Goal: Transaction & Acquisition: Purchase product/service

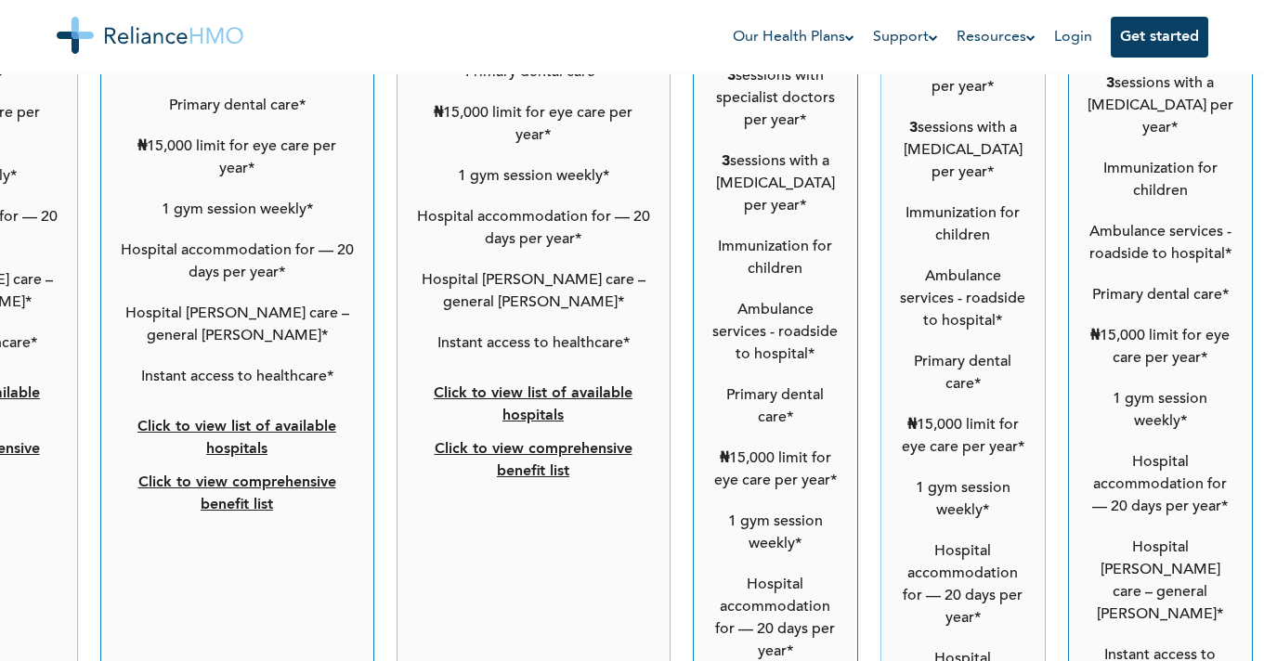
scroll to position [3427, 0]
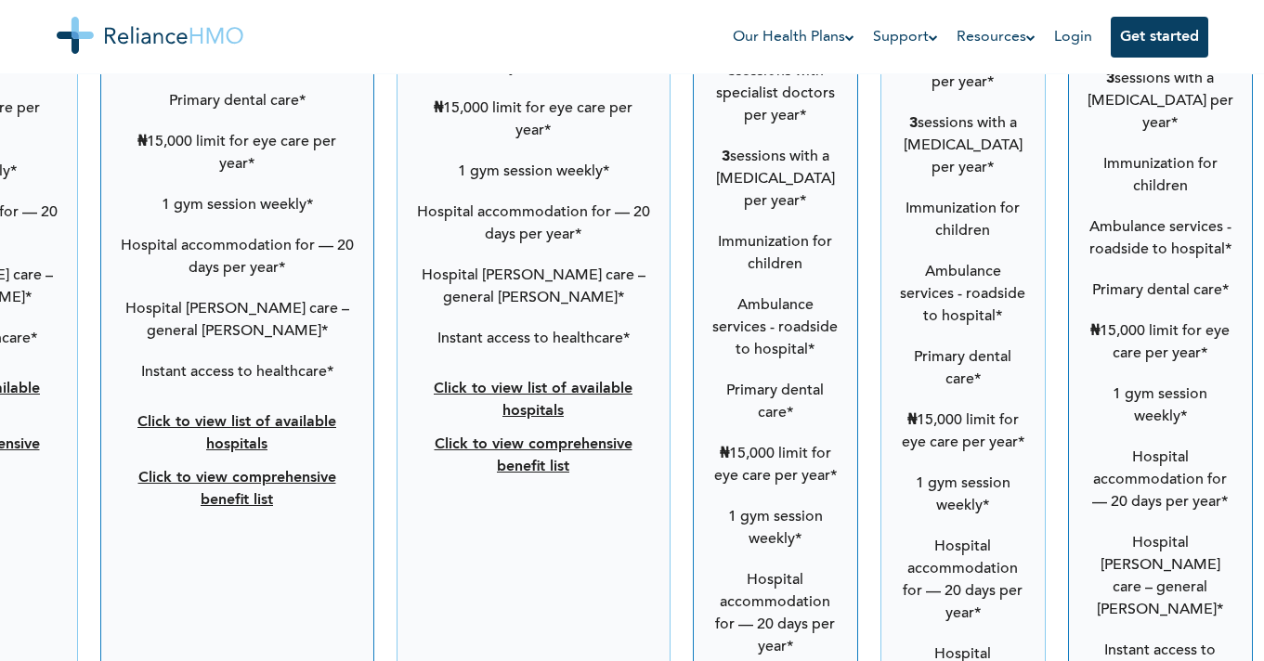
click at [556, 382] on link "Click to view list of available hospitals" at bounding box center [533, 400] width 199 height 37
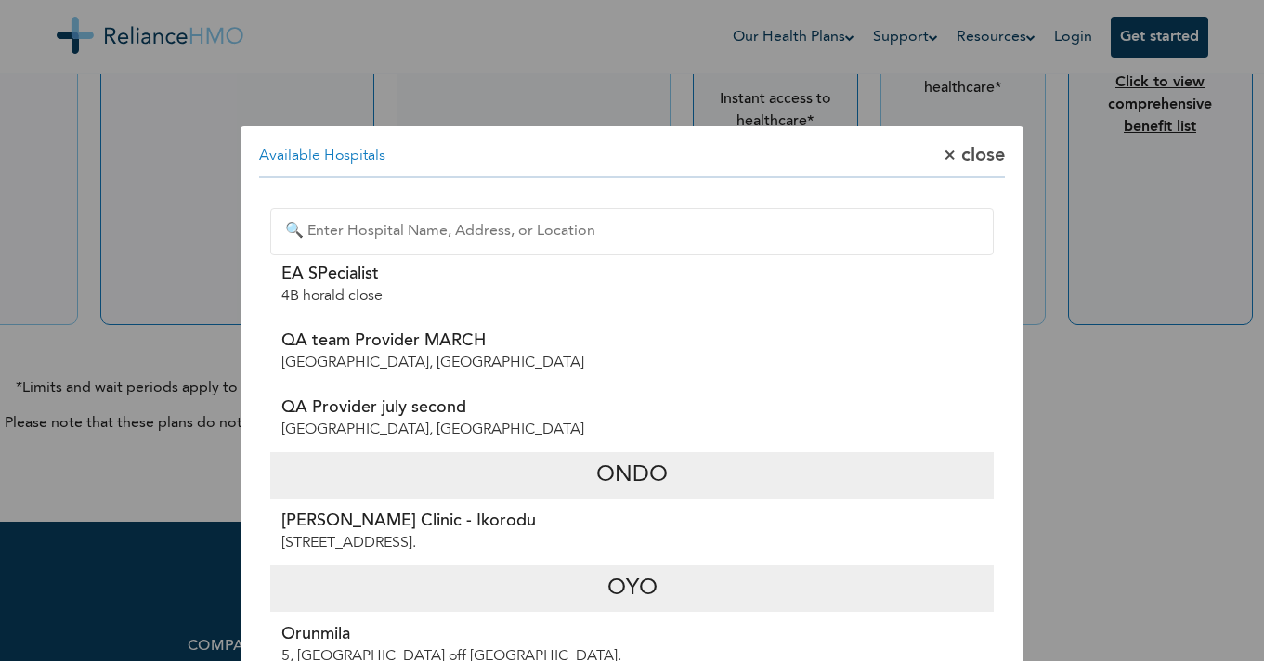
scroll to position [4494, 0]
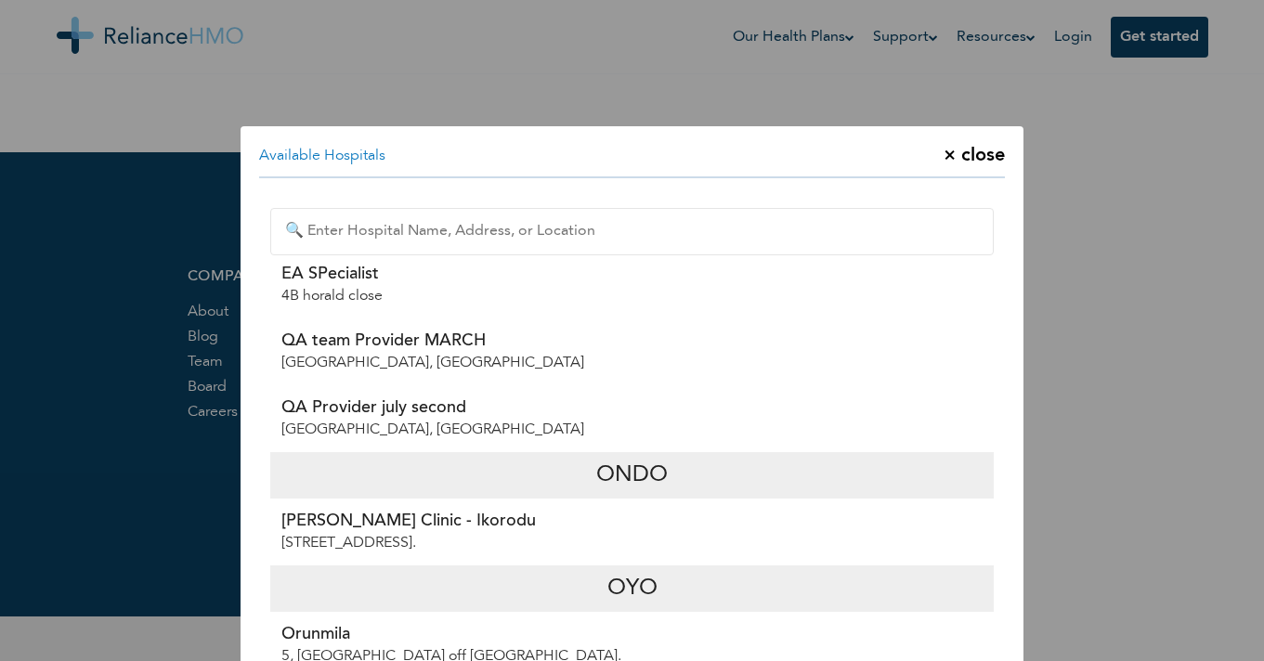
click at [988, 158] on span "× close" at bounding box center [974, 156] width 61 height 22
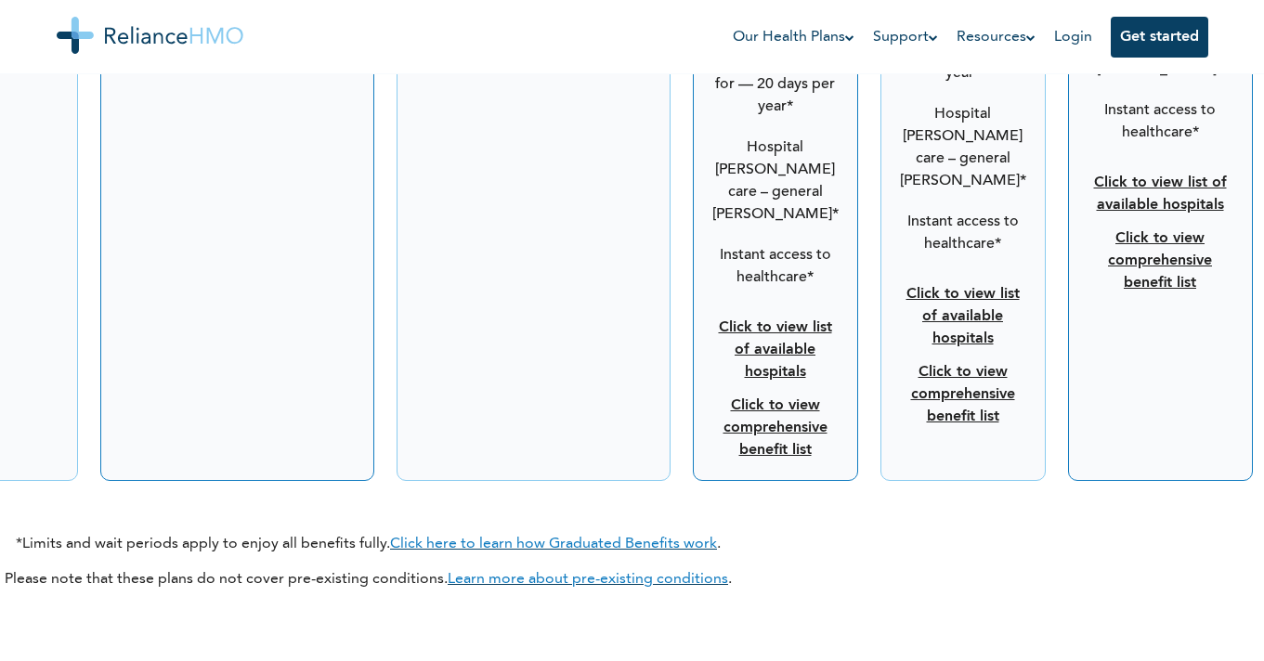
scroll to position [3962, 0]
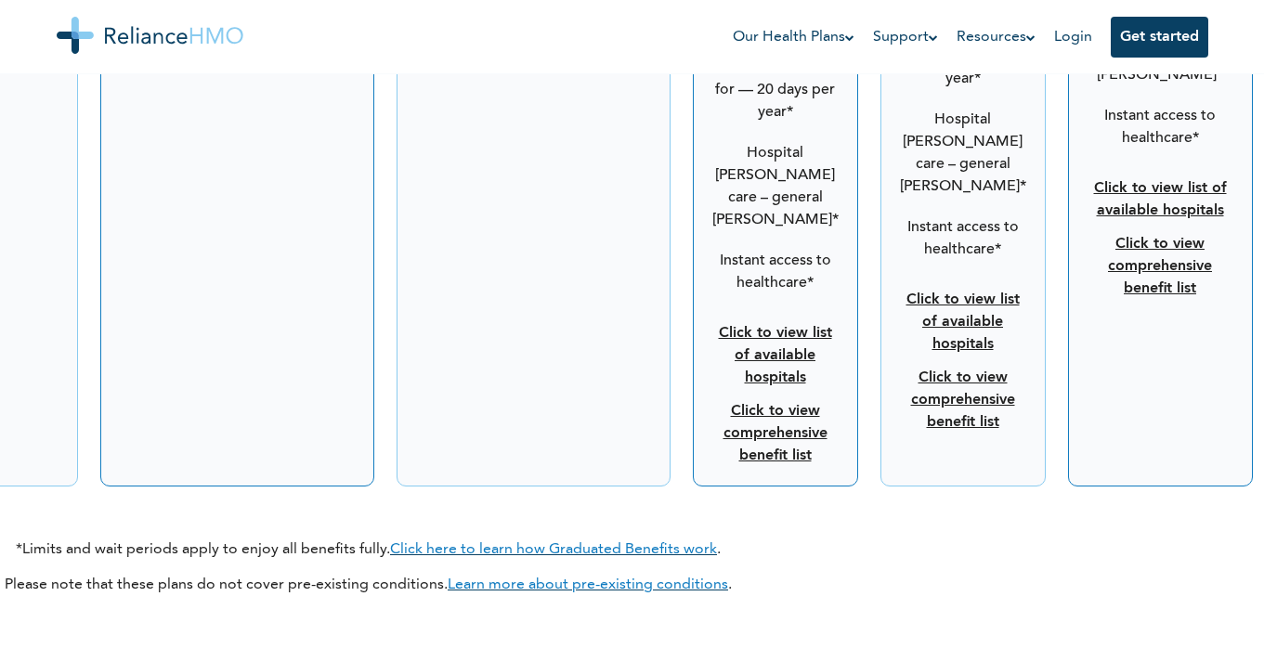
click at [780, 326] on link "Click to view list of available hospitals" at bounding box center [775, 355] width 113 height 59
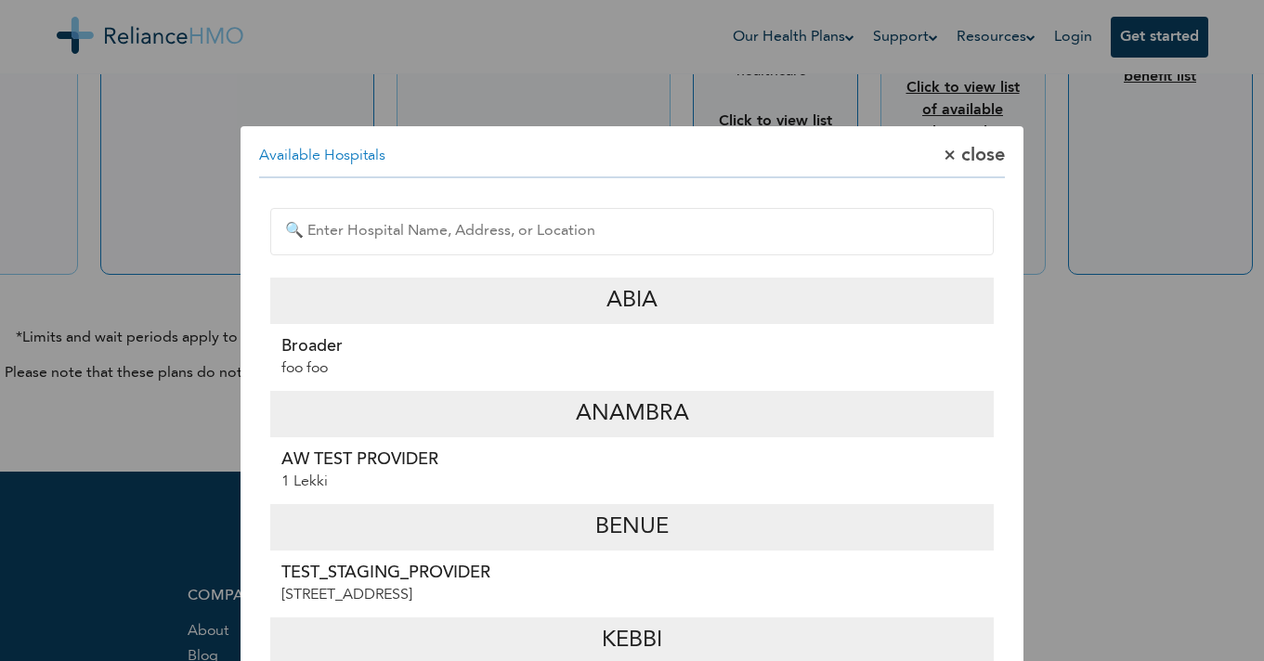
scroll to position [4140, 0]
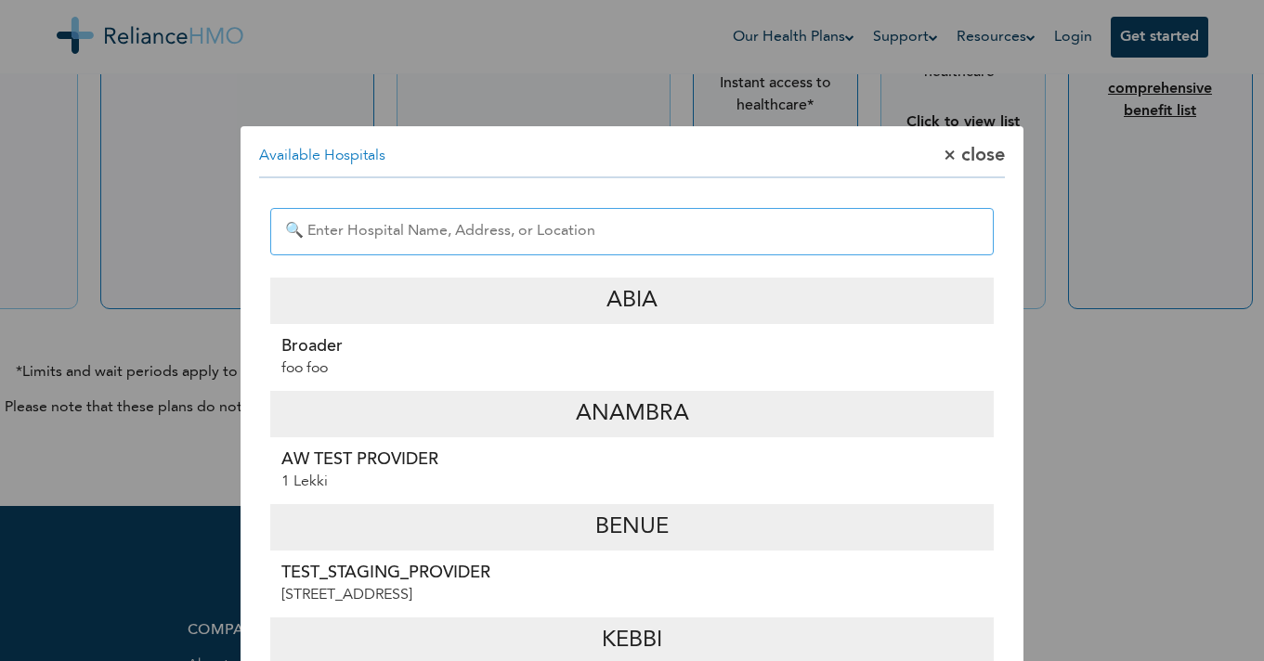
click at [698, 240] on input "text" at bounding box center [632, 231] width 724 height 47
click at [545, 235] on input "text" at bounding box center [632, 231] width 724 height 47
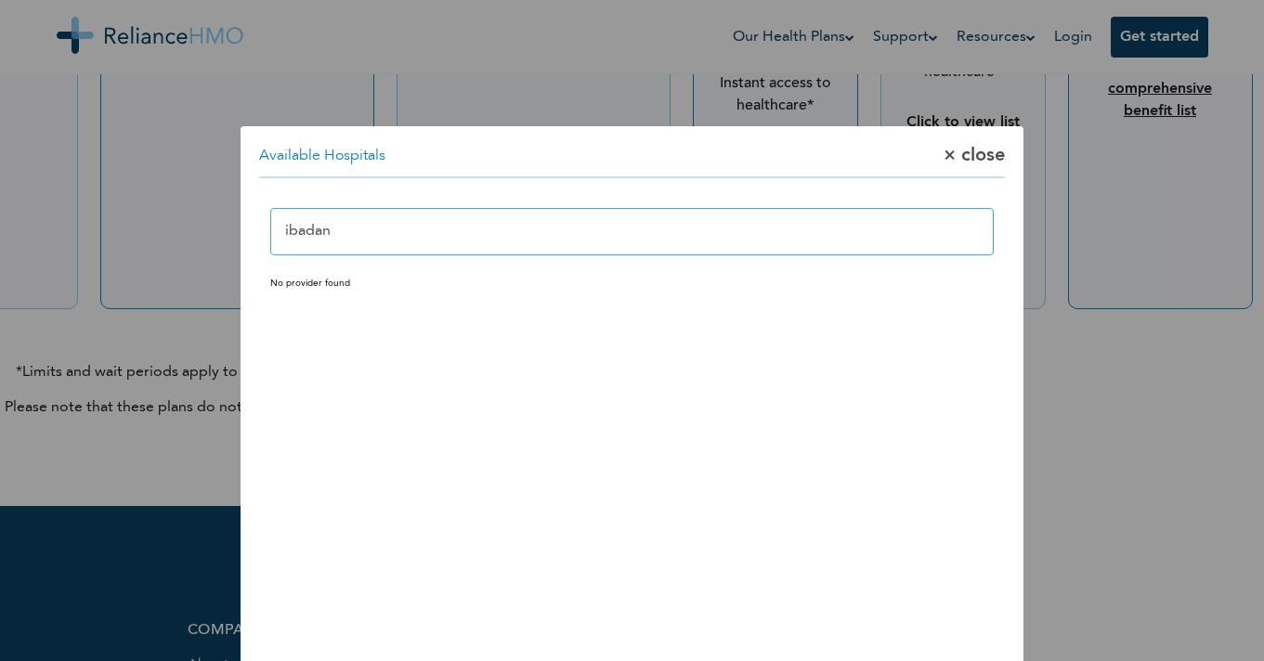
type input "ibadan"
click at [965, 151] on span "× close" at bounding box center [974, 156] width 61 height 22
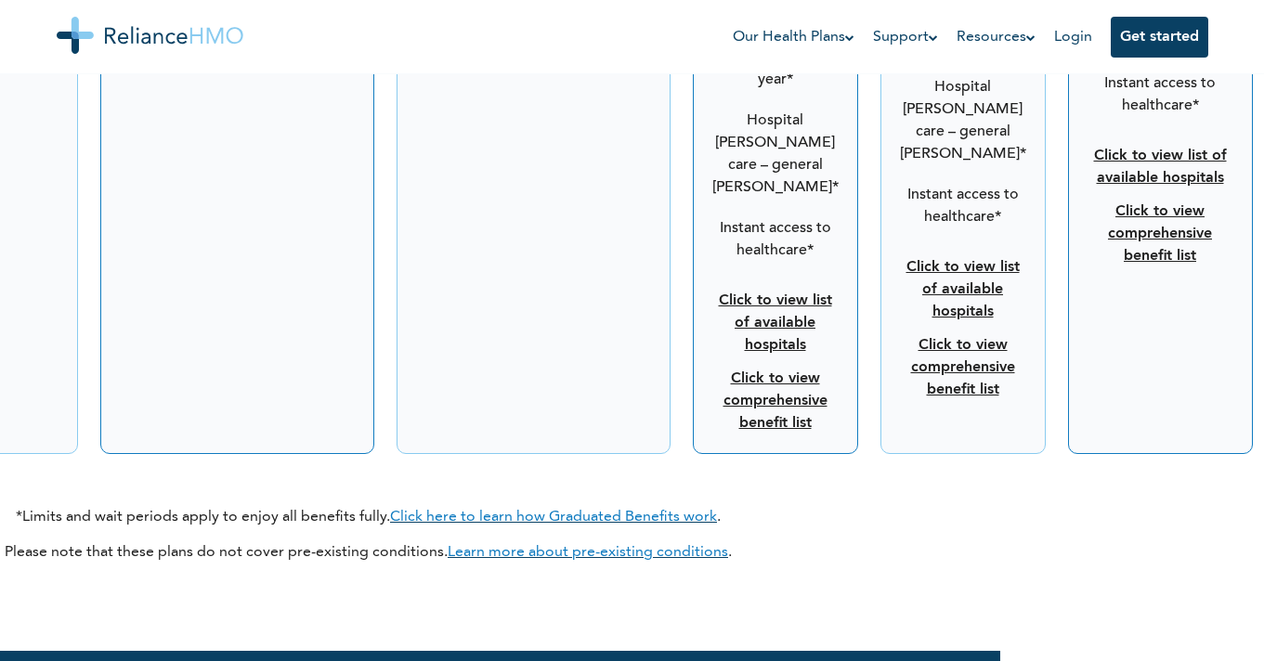
scroll to position [3992, 0]
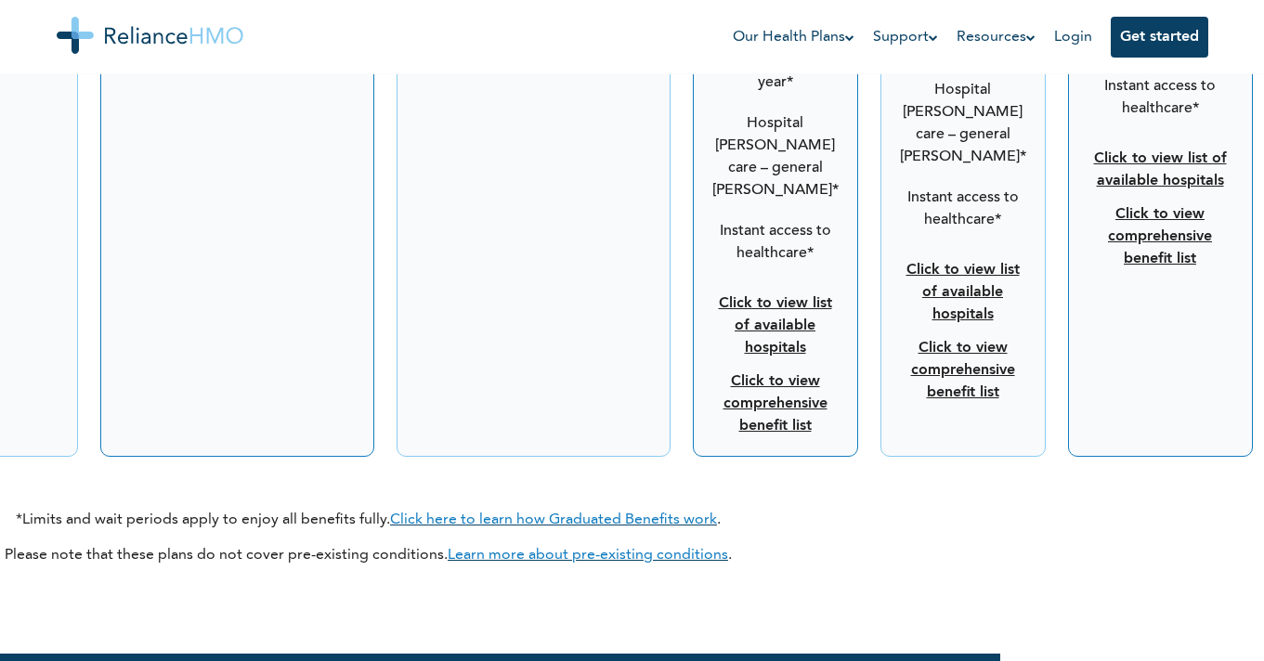
click at [950, 263] on link "Click to view list of available hospitals" at bounding box center [963, 292] width 113 height 59
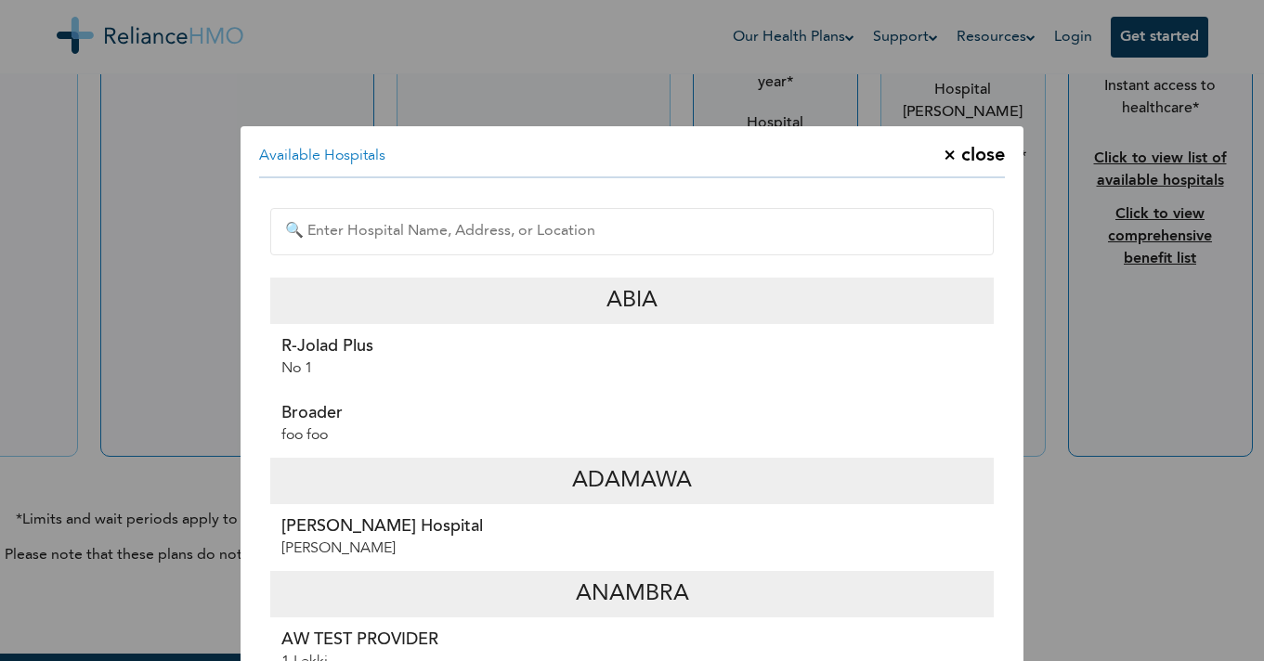
click at [986, 154] on span "× close" at bounding box center [974, 156] width 61 height 22
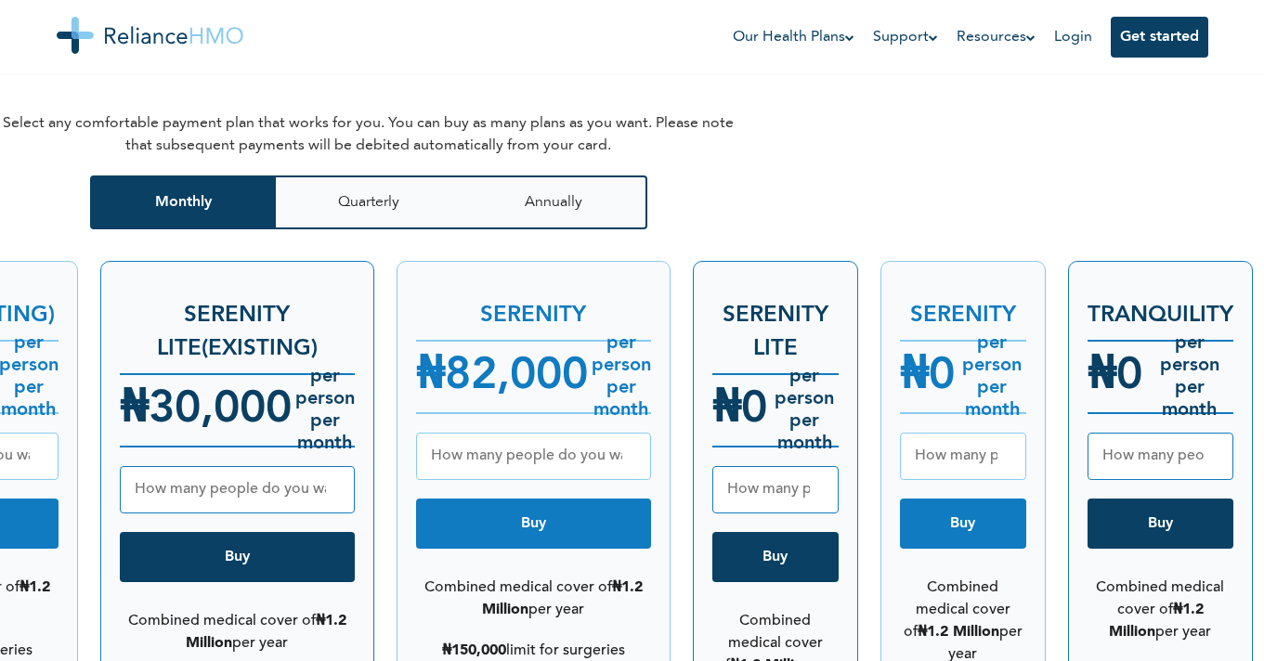
scroll to position [2323, 0]
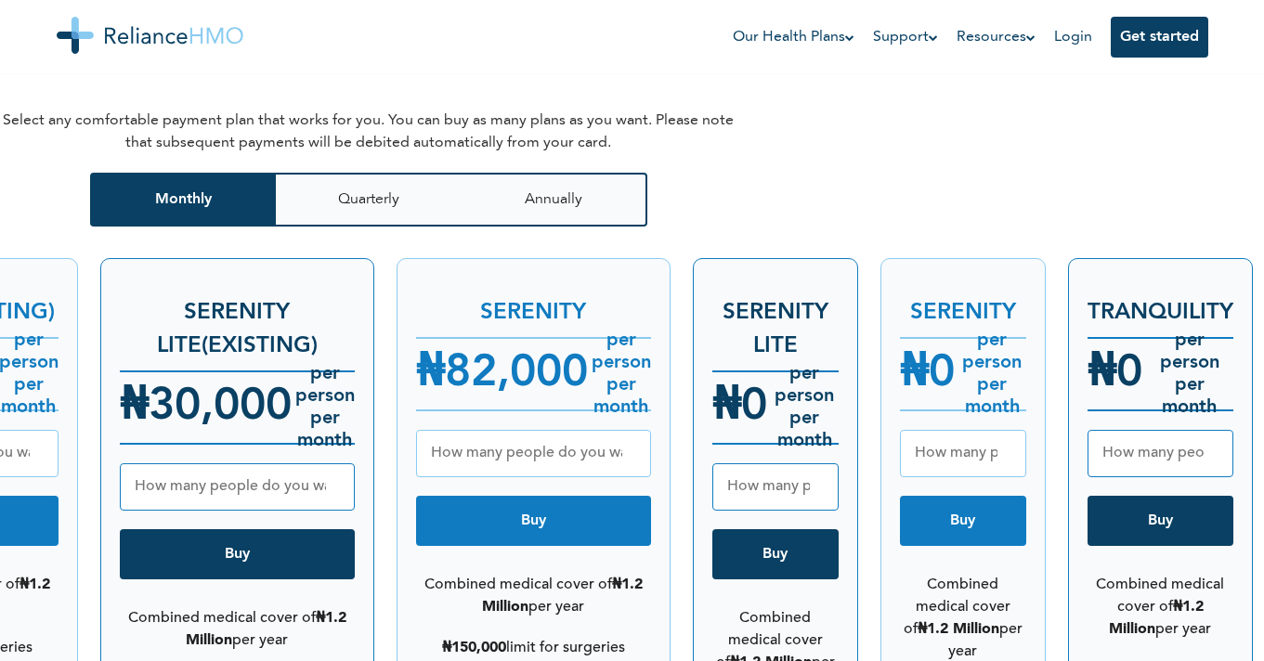
click at [945, 496] on button "Buy" at bounding box center [963, 521] width 126 height 50
click at [938, 496] on button "Buy" at bounding box center [963, 521] width 126 height 50
click at [979, 497] on button "Buy" at bounding box center [963, 521] width 126 height 50
click at [963, 496] on button "Buy" at bounding box center [963, 521] width 126 height 50
click at [791, 548] on button "Buy" at bounding box center [775, 554] width 126 height 50
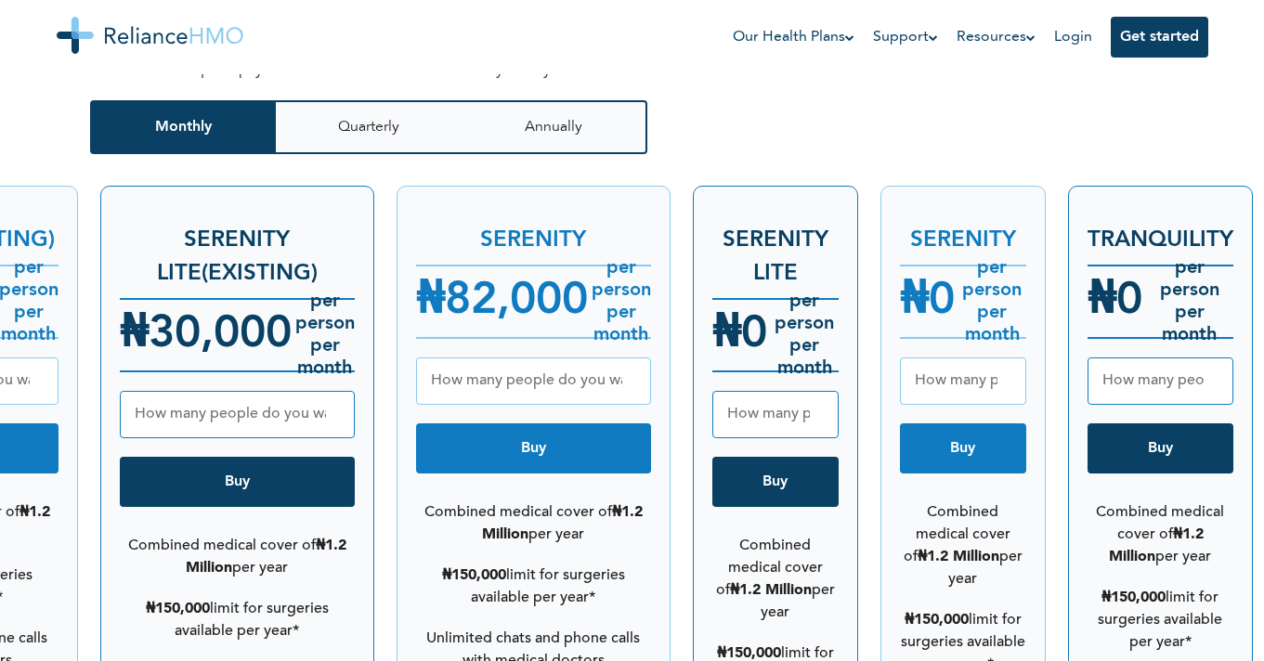
scroll to position [2385, 0]
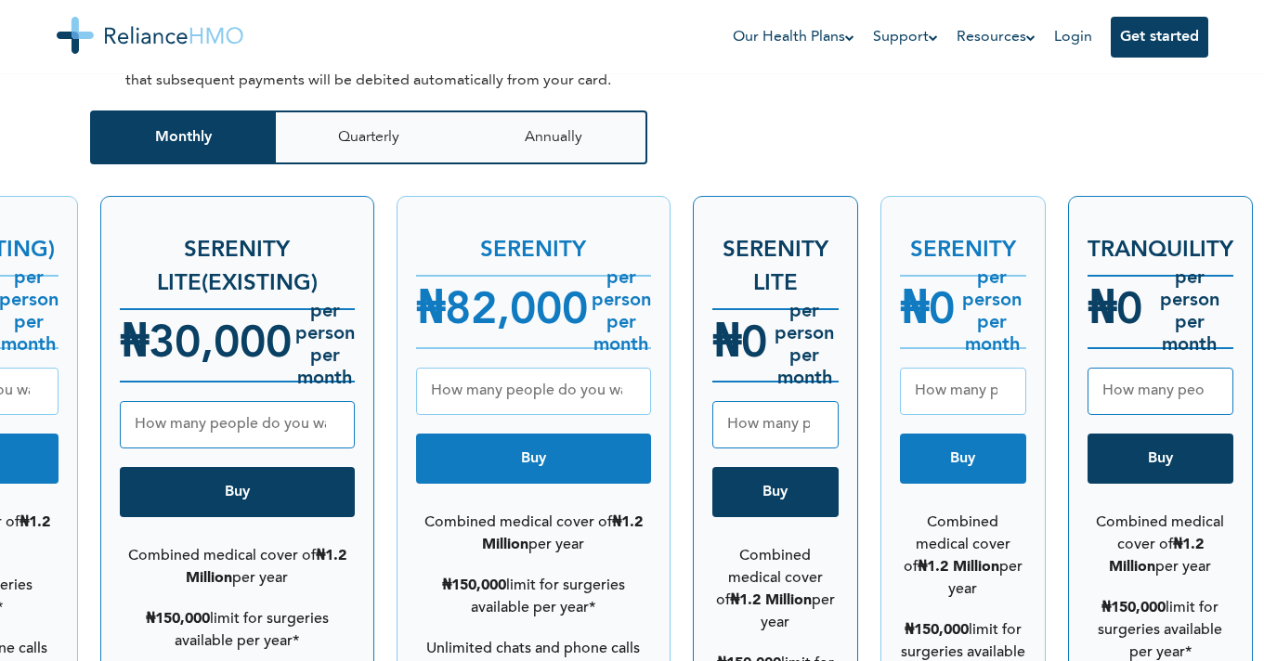
click at [540, 434] on button "Buy" at bounding box center [533, 459] width 235 height 50
click at [628, 216] on h3 "SERENITY" at bounding box center [533, 241] width 235 height 52
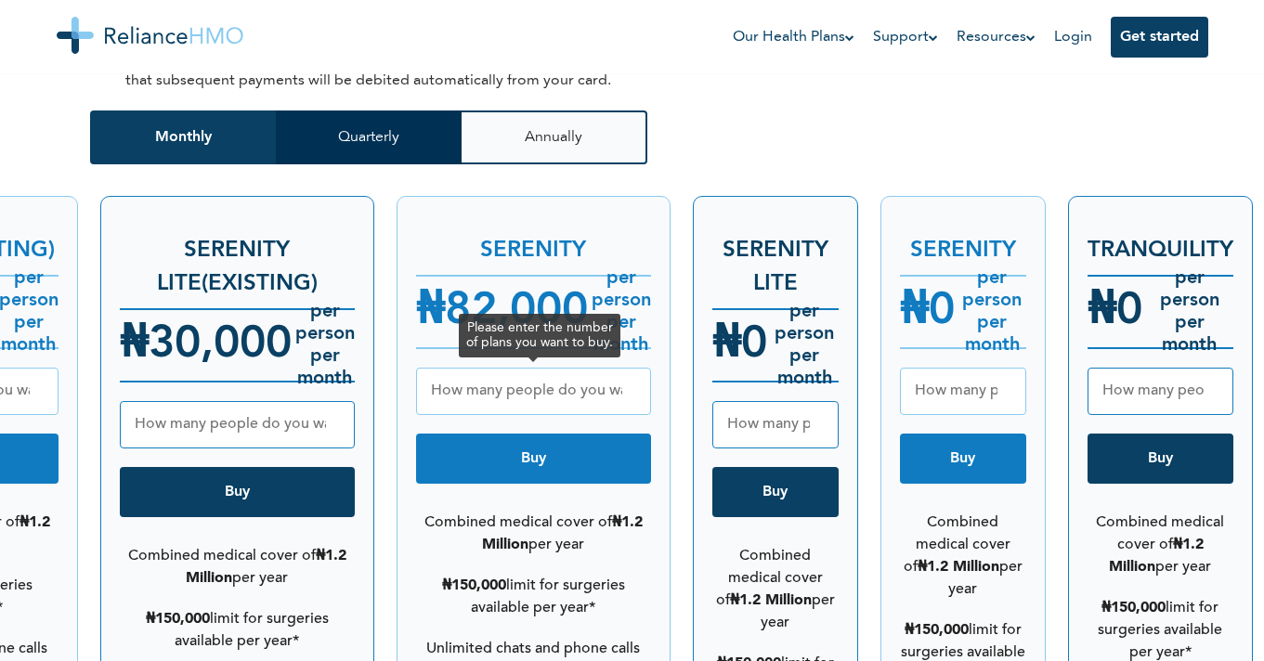
click at [378, 111] on button "Quarterly" at bounding box center [369, 138] width 186 height 54
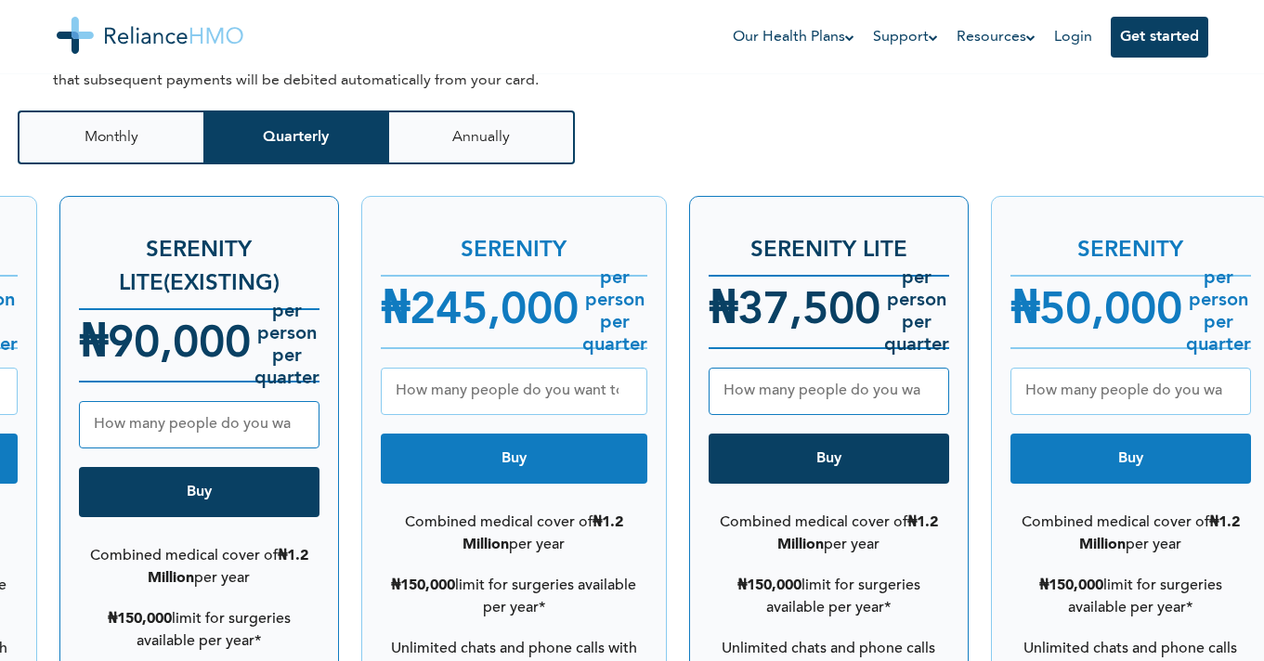
scroll to position [0, 370]
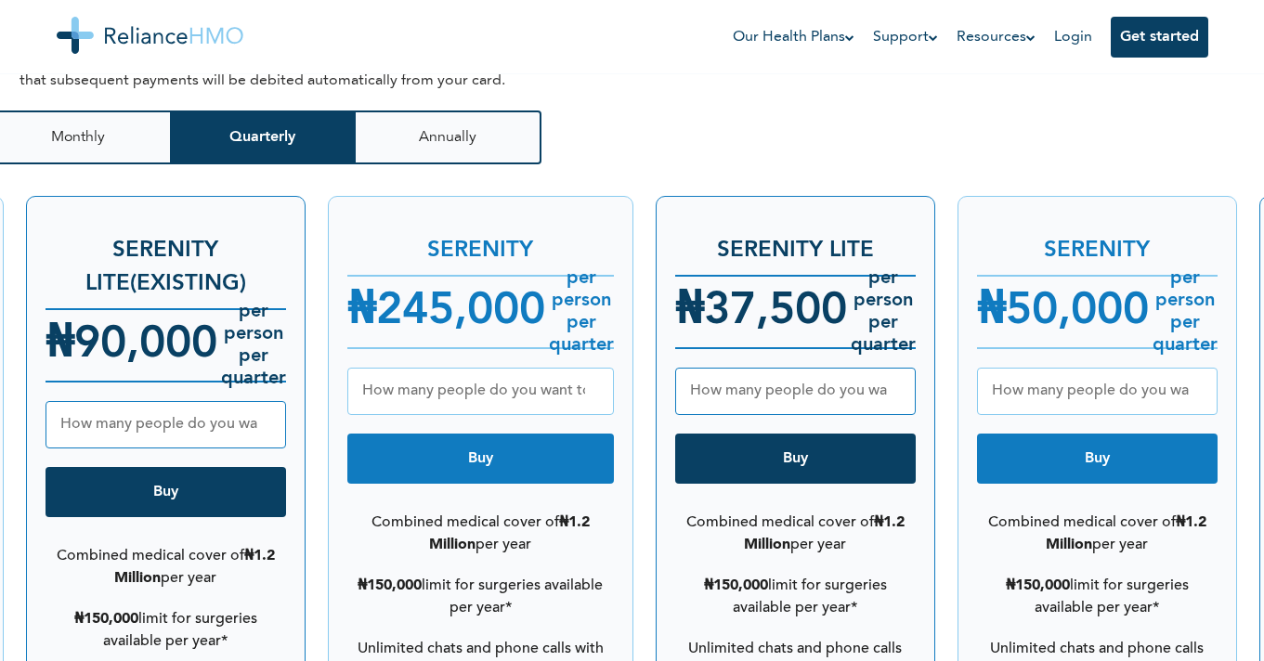
click at [438, 308] on span "245,000" at bounding box center [460, 312] width 169 height 45
click at [485, 439] on button "Buy" at bounding box center [480, 459] width 267 height 50
click at [482, 381] on input "number" at bounding box center [480, 391] width 267 height 47
type input "2"
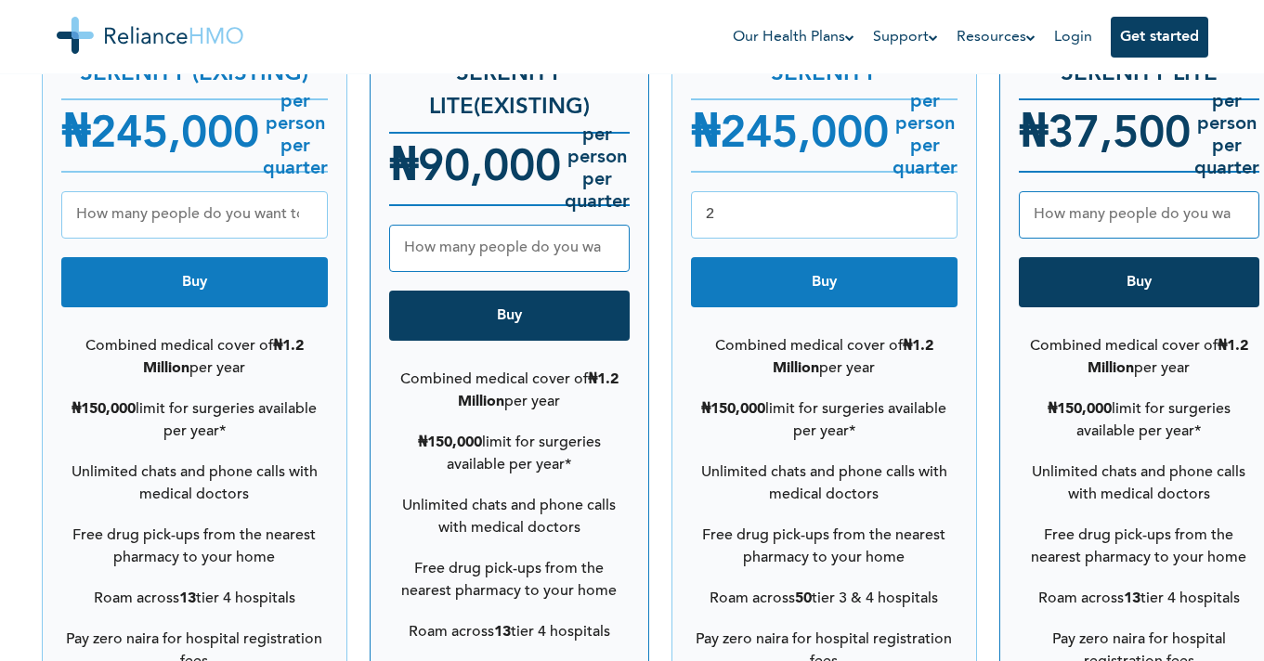
scroll to position [2578, 0]
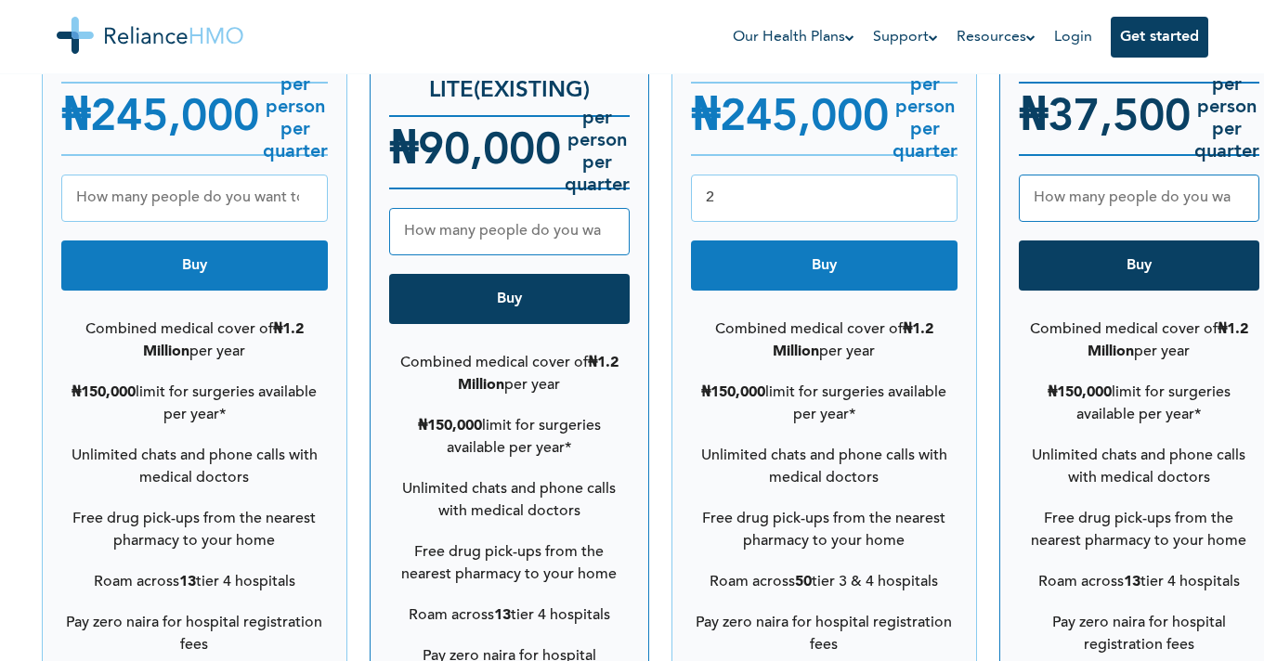
click at [535, 276] on button "Buy" at bounding box center [509, 299] width 241 height 50
click at [483, 216] on input "number" at bounding box center [509, 231] width 241 height 47
type input "2"
click at [546, 293] on button "Buy" at bounding box center [509, 299] width 241 height 50
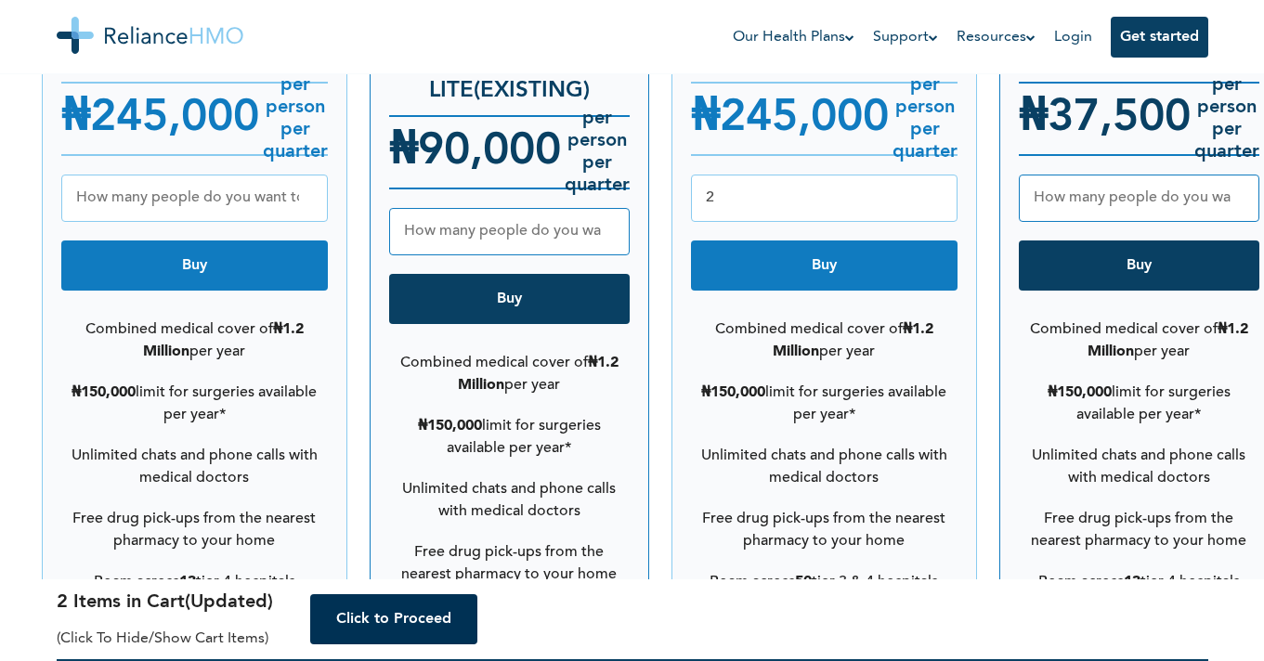
click at [392, 620] on button "Click to Proceed" at bounding box center [393, 619] width 167 height 50
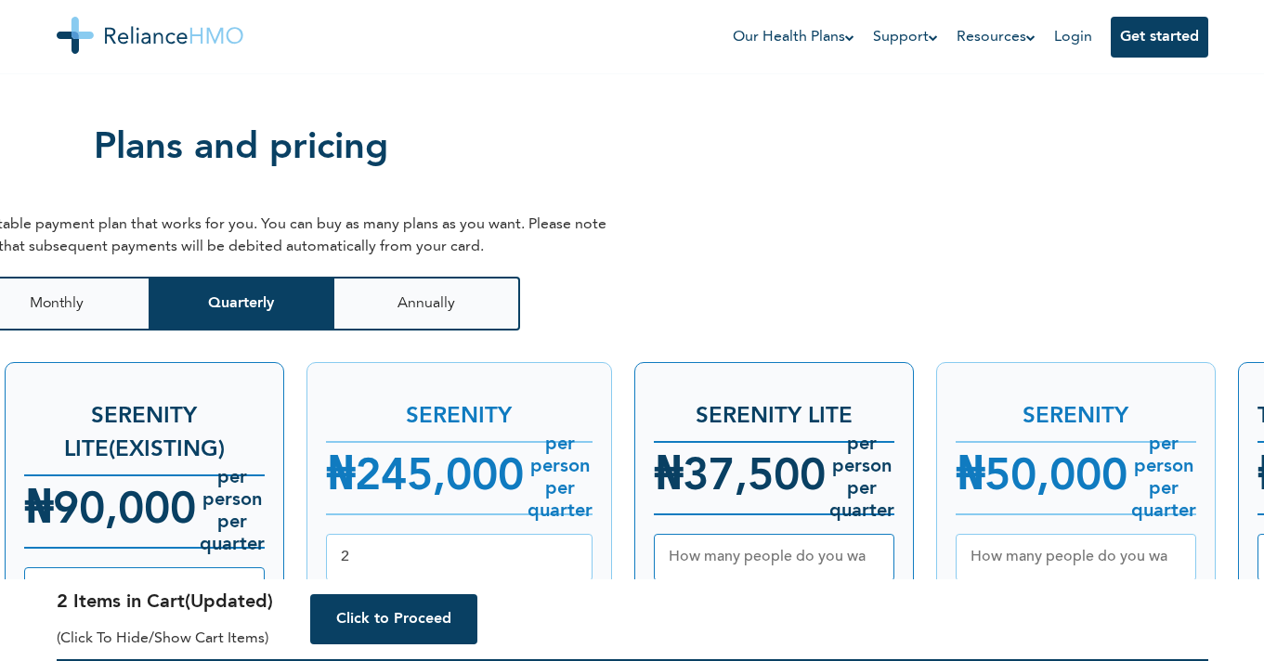
scroll to position [0, 607]
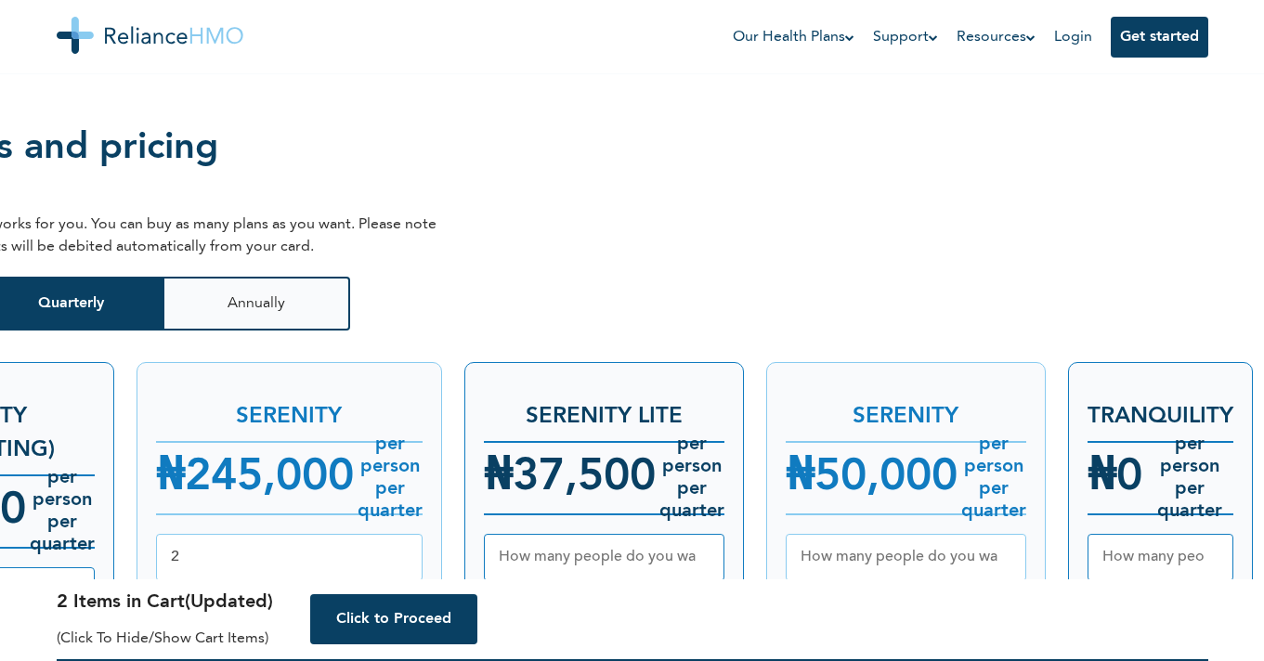
click at [136, 43] on img at bounding box center [150, 35] width 187 height 37
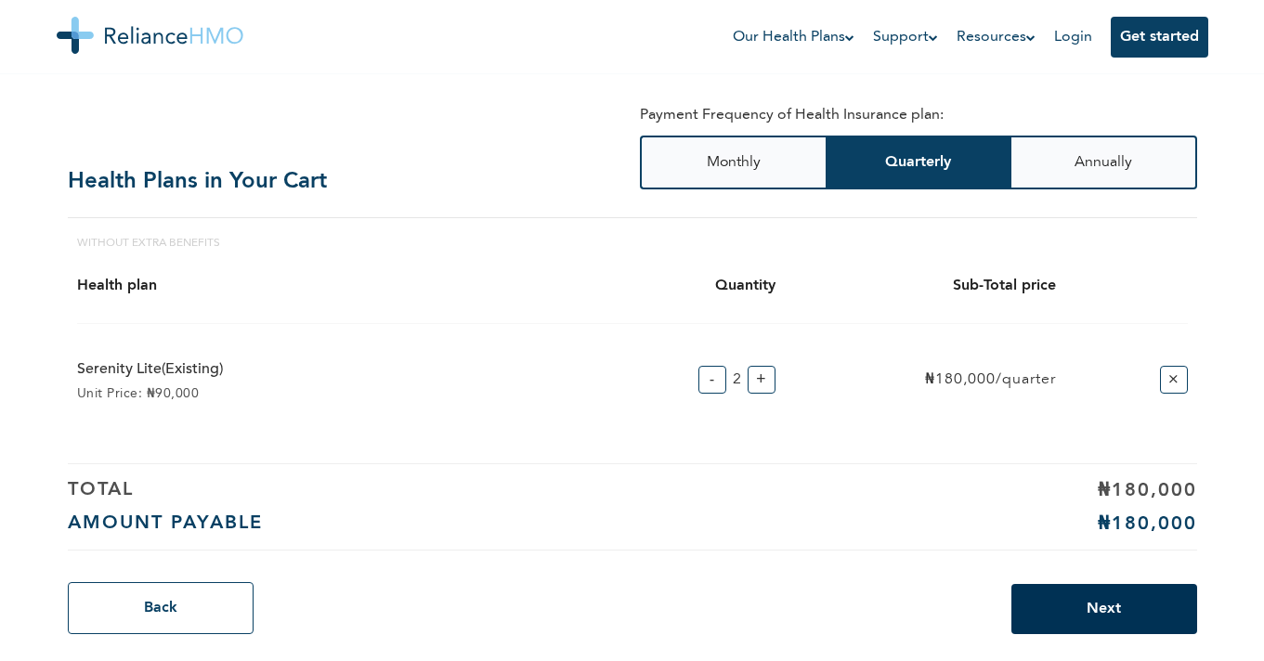
click at [1096, 618] on button "Next" at bounding box center [1105, 609] width 186 height 50
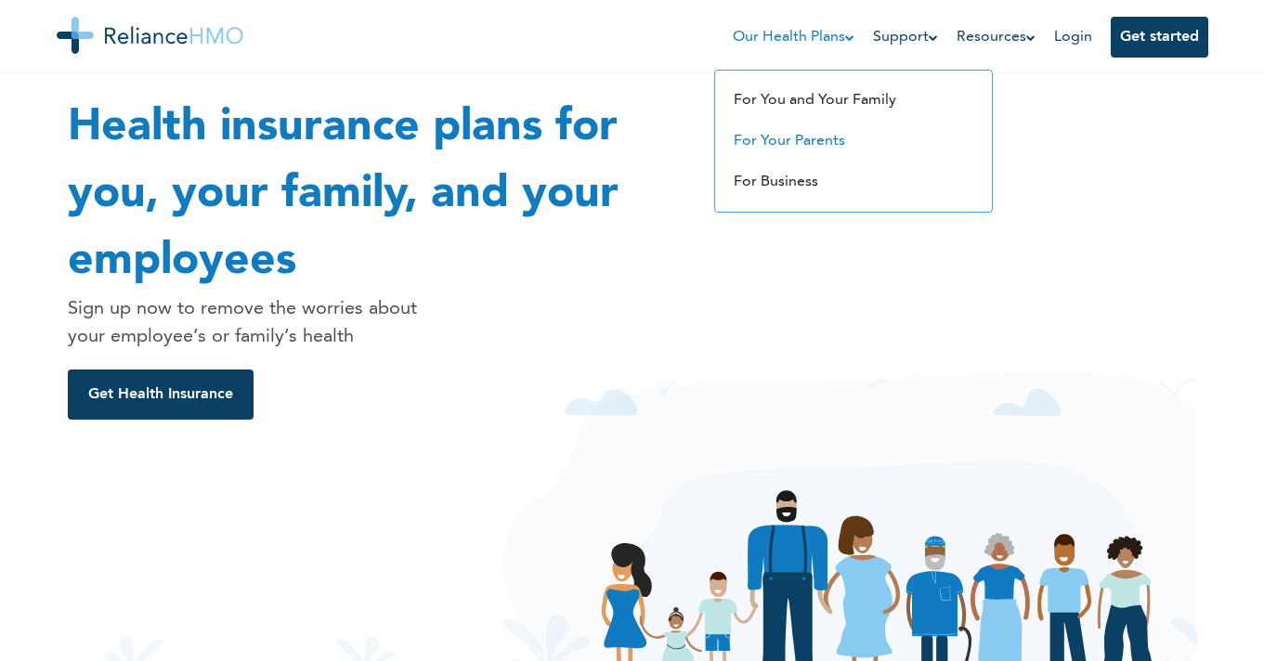
click at [803, 134] on link "For Your Parents" at bounding box center [789, 141] width 111 height 15
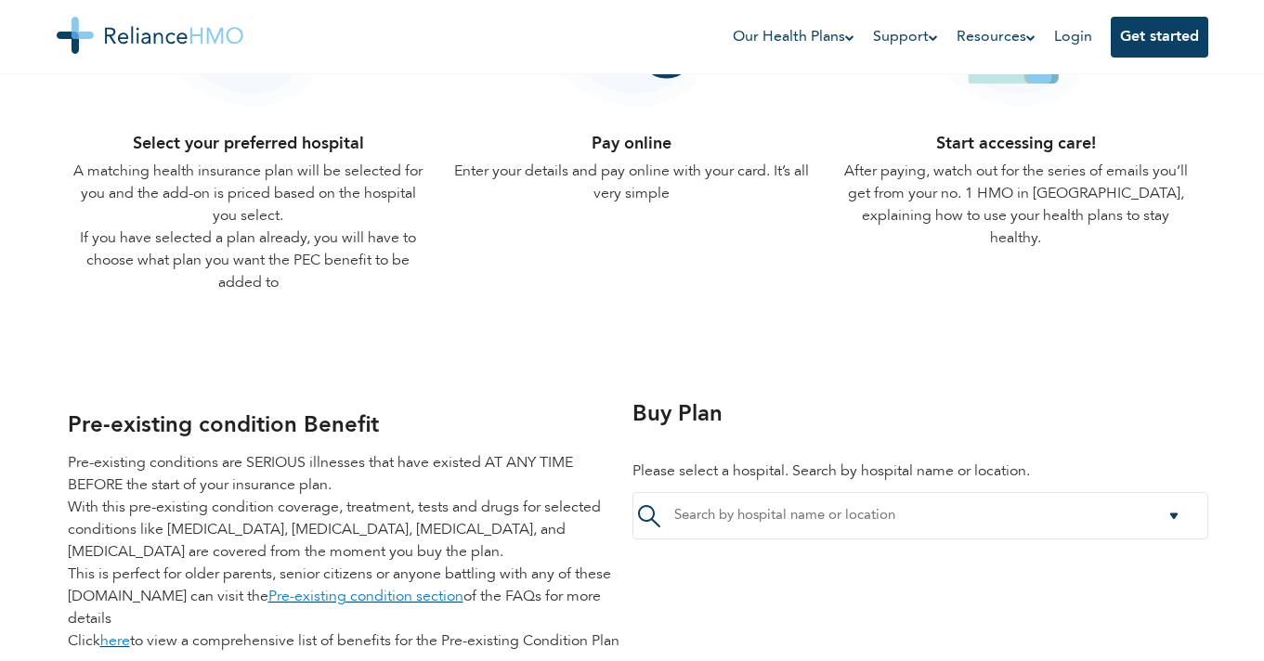
scroll to position [2146, 0]
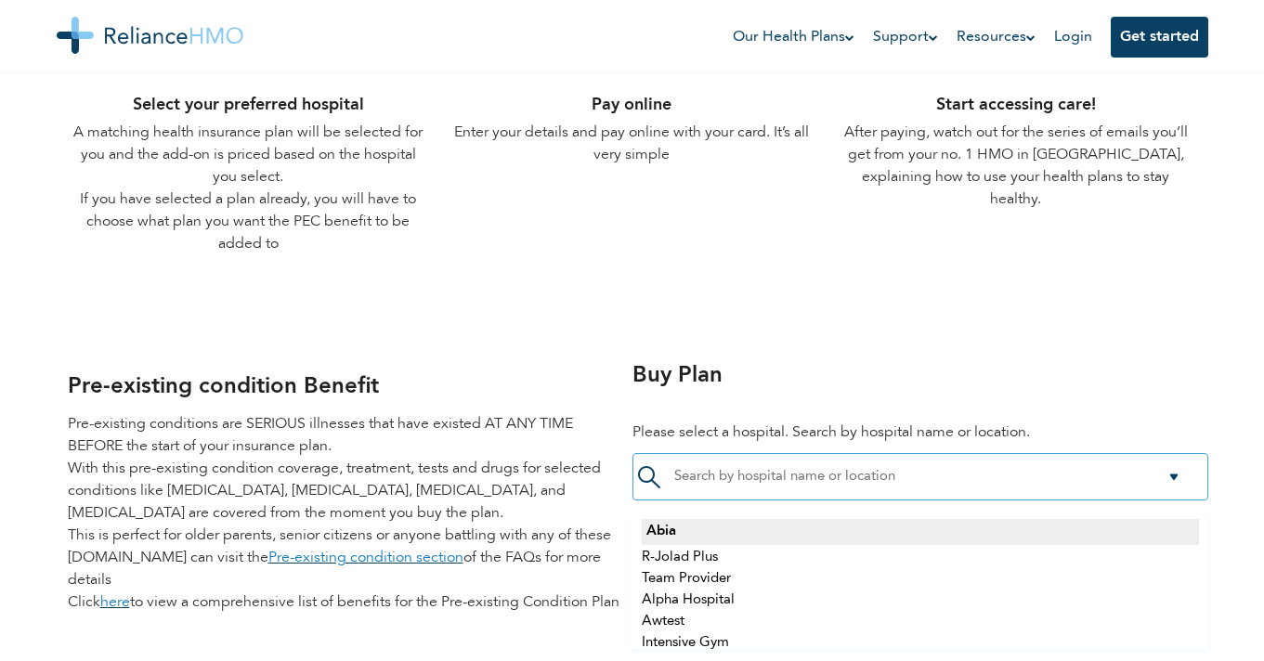
click at [733, 479] on input "select-one" at bounding box center [787, 477] width 227 height 17
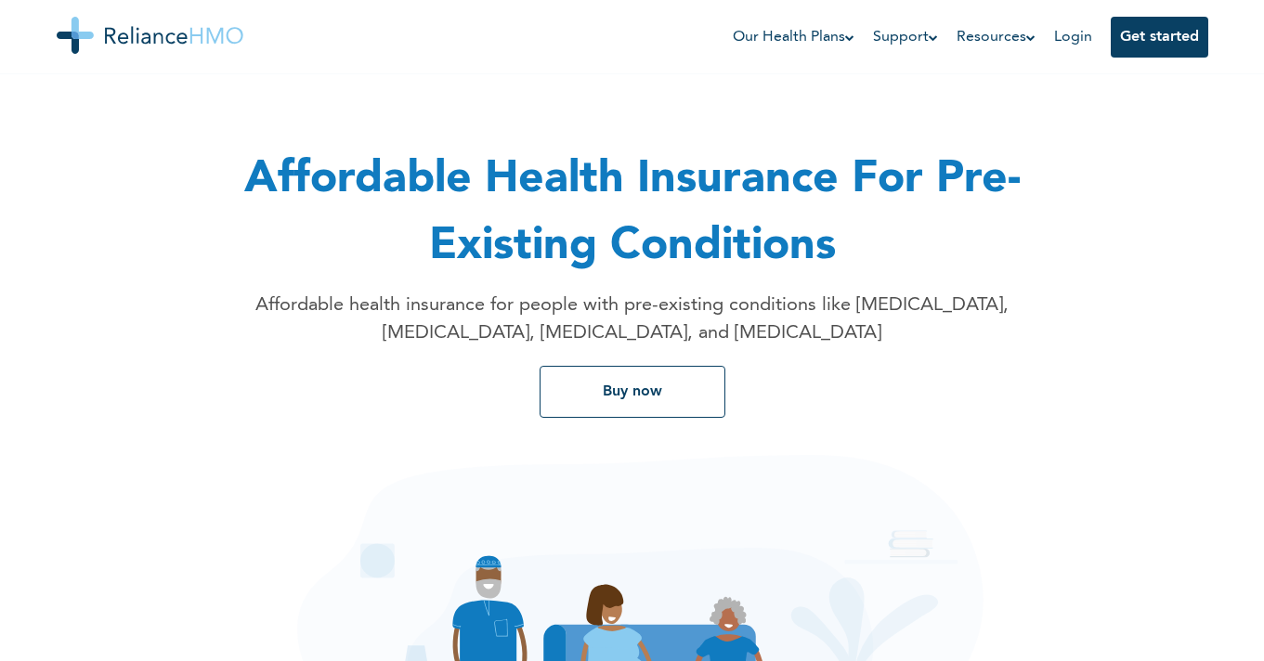
scroll to position [0, 0]
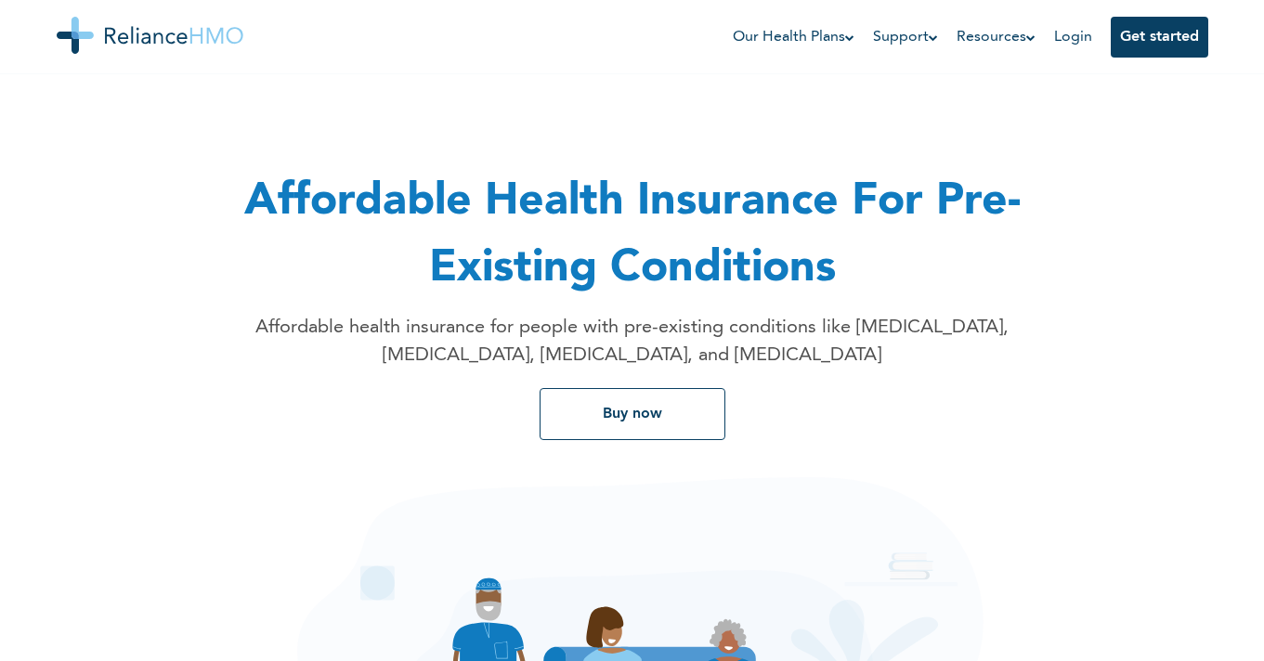
type input "alexandrite"
click at [76, 39] on img at bounding box center [150, 35] width 187 height 37
